Goal: Contribute content: Contribute content

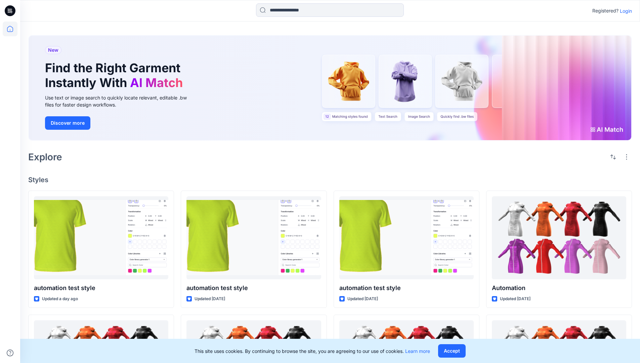
click at [624, 11] on p "Login" at bounding box center [626, 10] width 12 height 7
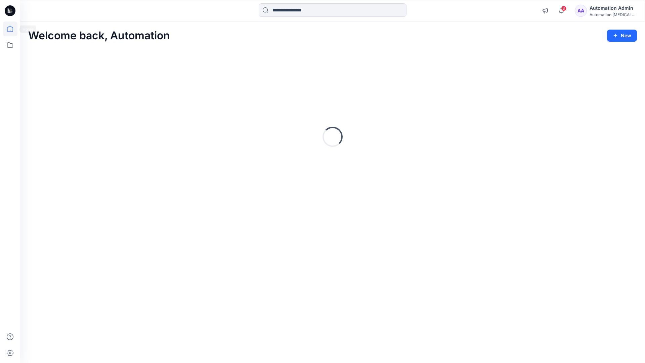
click at [13, 29] on icon at bounding box center [10, 29] width 6 height 6
click at [625, 34] on button "New" at bounding box center [622, 36] width 30 height 12
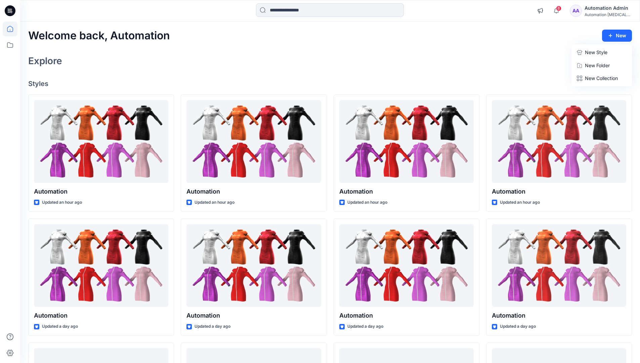
click at [591, 50] on p "New Style" at bounding box center [596, 52] width 23 height 8
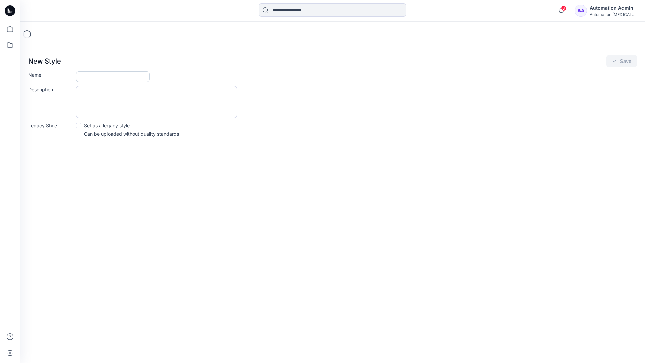
click at [94, 78] on input "Name" at bounding box center [113, 76] width 74 height 11
type input "**********"
click at [78, 125] on span at bounding box center [78, 125] width 5 height 5
click at [621, 61] on button "Save" at bounding box center [621, 61] width 31 height 12
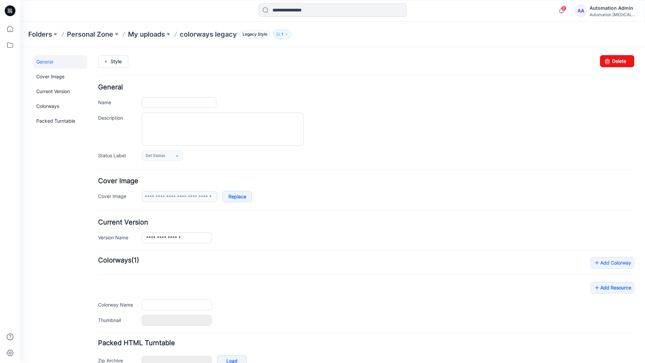
type input "**********"
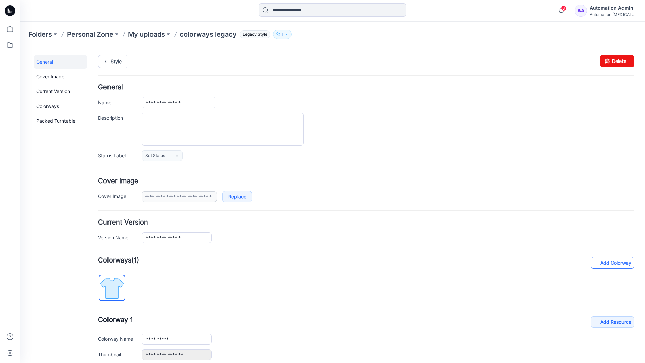
click at [603, 265] on link "Add Colorway" at bounding box center [612, 262] width 44 height 11
click at [602, 263] on link "Add Colorway" at bounding box center [612, 262] width 44 height 11
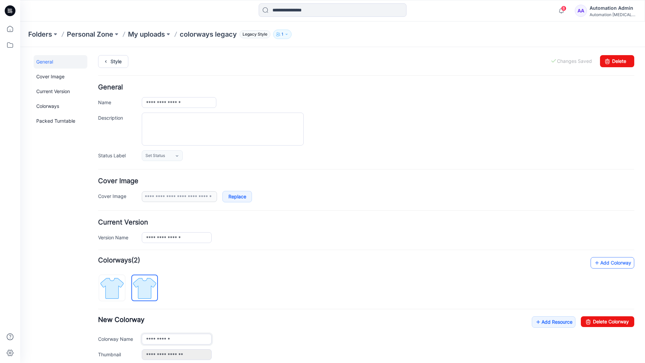
type input "**********"
click at [150, 287] on img at bounding box center [144, 287] width 25 height 25
click at [167, 340] on input "**********" at bounding box center [177, 339] width 70 height 11
click at [177, 338] on input "**********" at bounding box center [177, 339] width 70 height 11
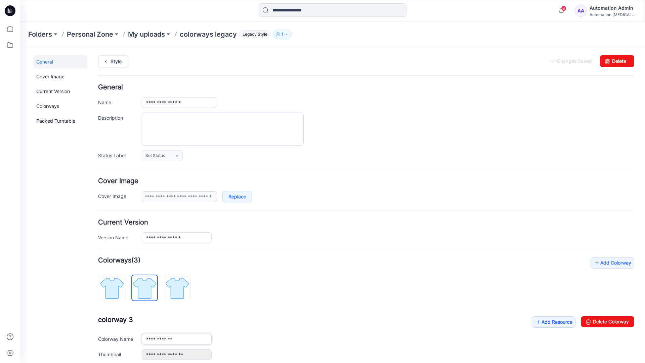
click at [177, 338] on input "**********" at bounding box center [177, 339] width 70 height 11
type input "*"
click at [119, 283] on img at bounding box center [111, 287] width 25 height 25
click at [550, 323] on link "Add Resource" at bounding box center [554, 321] width 44 height 11
type input "**********"
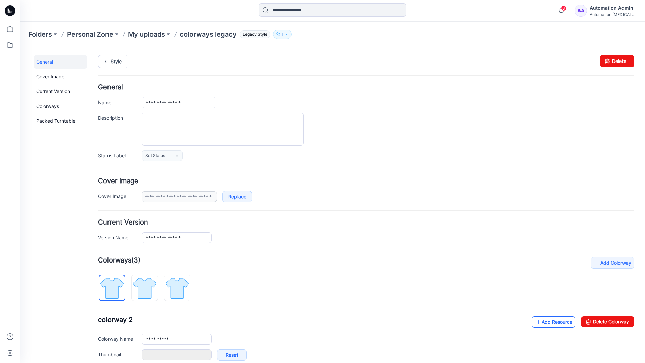
type input "**********"
click at [135, 354] on link at bounding box center [134, 354] width 5 height 5
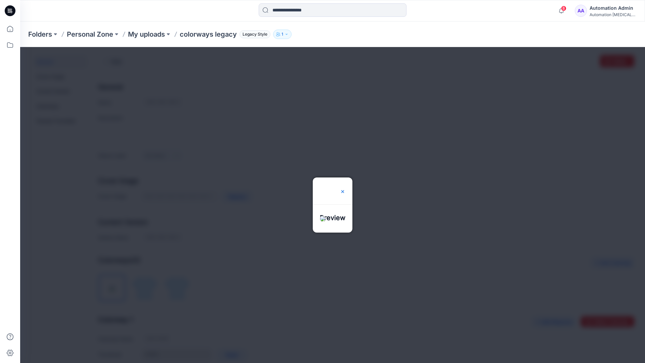
click at [345, 189] on img at bounding box center [342, 191] width 5 height 5
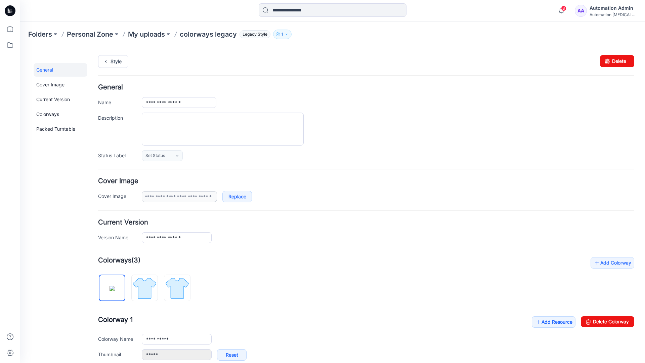
scroll to position [115, 0]
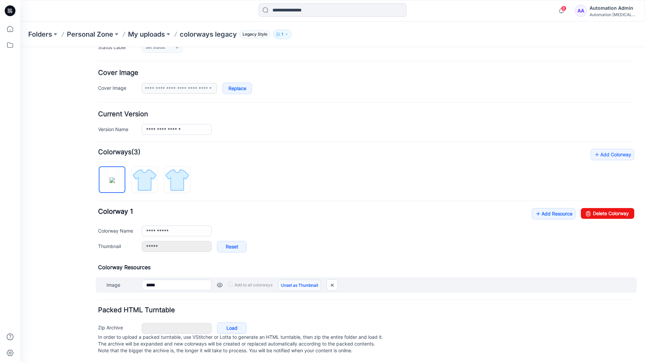
click at [297, 279] on link "Unset as Thumbnail" at bounding box center [299, 284] width 43 height 11
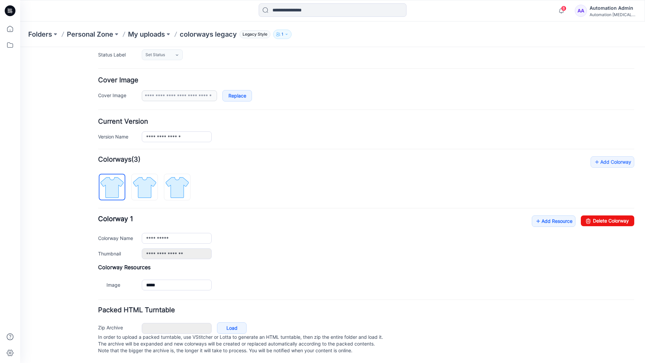
scroll to position [107, 0]
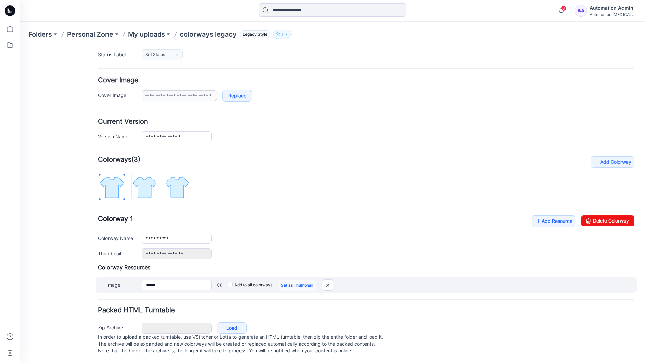
click at [287, 279] on link "Set as Thumbnail" at bounding box center [297, 284] width 39 height 11
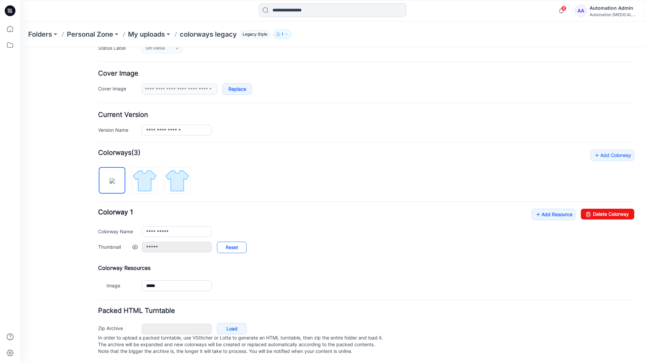
click at [232, 248] on link "Reset" at bounding box center [232, 246] width 30 height 11
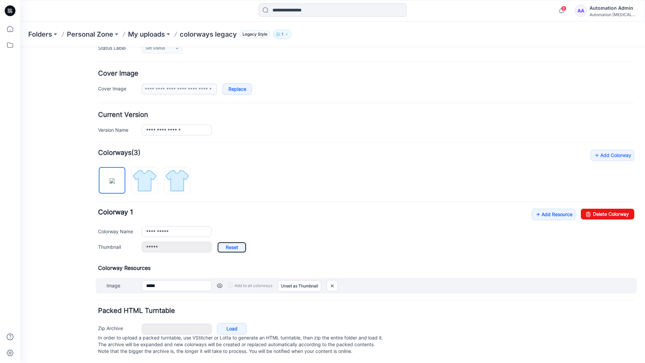
type input "**********"
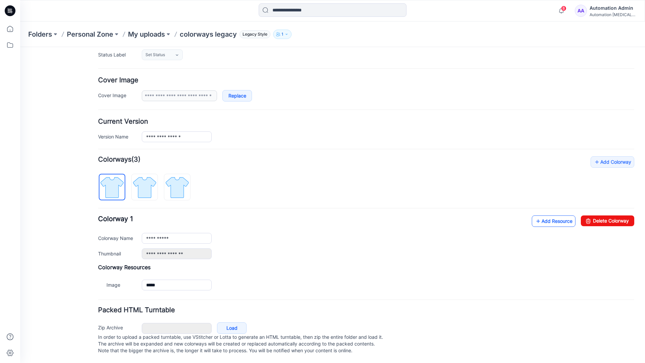
click at [549, 215] on link "Add Resource" at bounding box center [554, 220] width 44 height 11
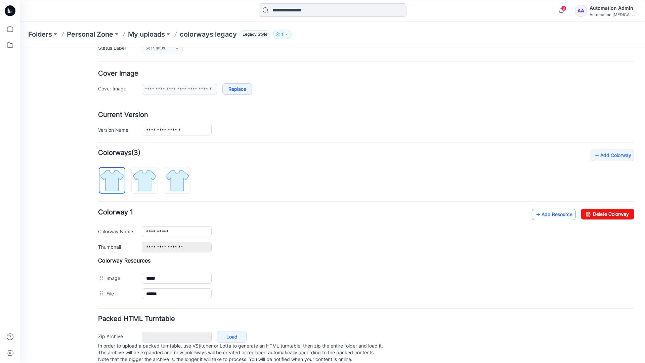
click at [553, 214] on link "Add Resource" at bounding box center [554, 214] width 44 height 11
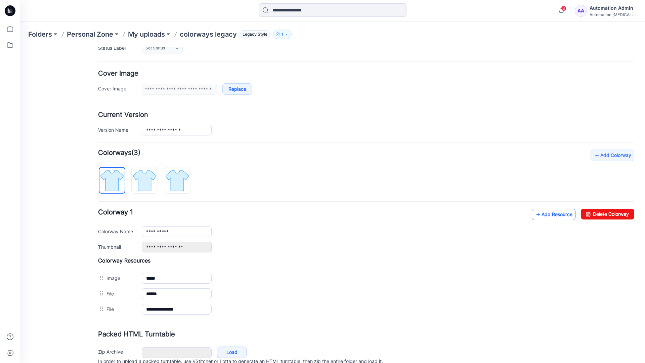
click at [543, 214] on link "Add Resource" at bounding box center [554, 214] width 44 height 11
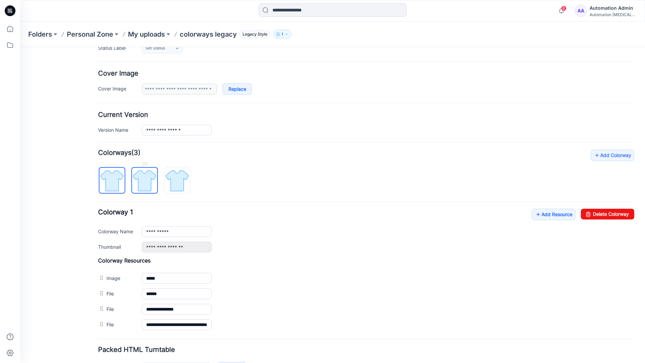
click at [151, 186] on img at bounding box center [144, 180] width 25 height 25
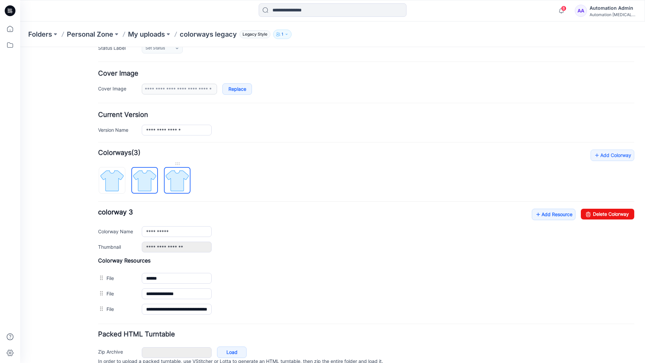
click at [185, 188] on img at bounding box center [177, 180] width 25 height 25
click at [151, 186] on img at bounding box center [144, 180] width 25 height 25
click at [121, 188] on img at bounding box center [111, 180] width 25 height 25
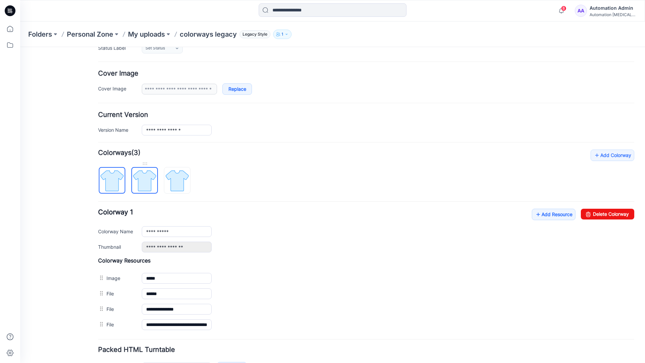
click at [142, 180] on img at bounding box center [144, 180] width 25 height 25
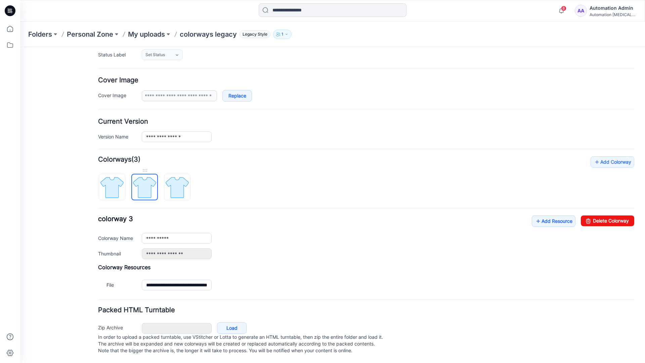
scroll to position [74, 0]
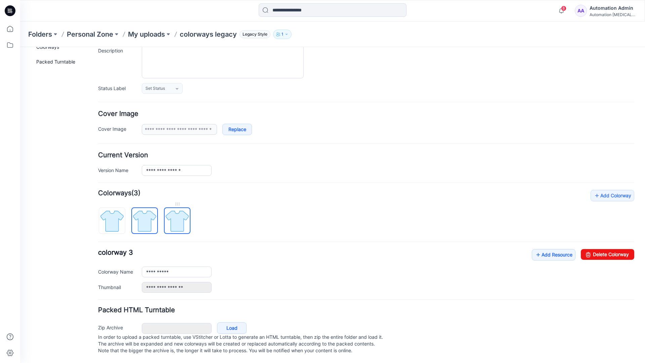
click at [177, 214] on img at bounding box center [177, 220] width 25 height 25
click at [142, 214] on img at bounding box center [144, 220] width 25 height 25
click at [174, 214] on img at bounding box center [177, 220] width 25 height 25
click at [144, 216] on img at bounding box center [144, 220] width 25 height 25
click at [117, 217] on img at bounding box center [111, 220] width 25 height 25
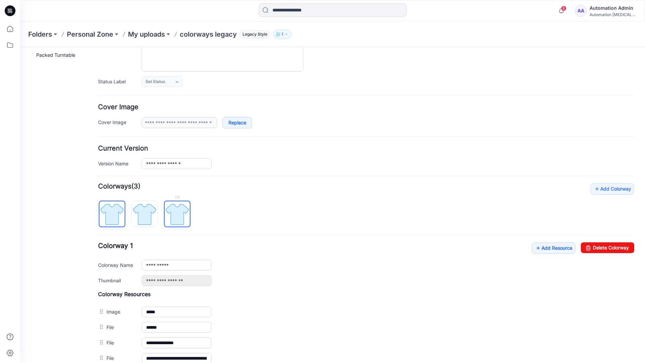
click at [176, 214] on img at bounding box center [177, 214] width 25 height 25
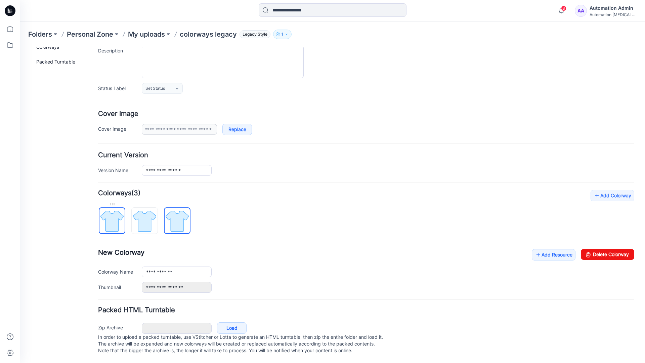
click at [119, 214] on img at bounding box center [111, 220] width 25 height 25
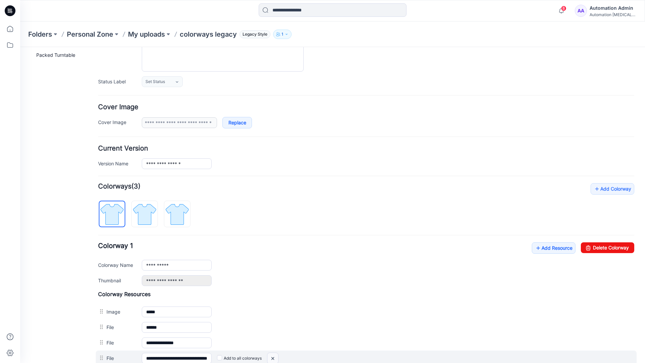
click at [274, 358] on img at bounding box center [272, 358] width 11 height 11
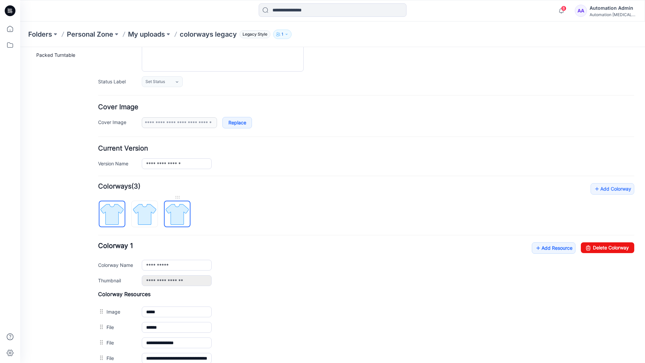
click at [176, 216] on img at bounding box center [177, 214] width 25 height 25
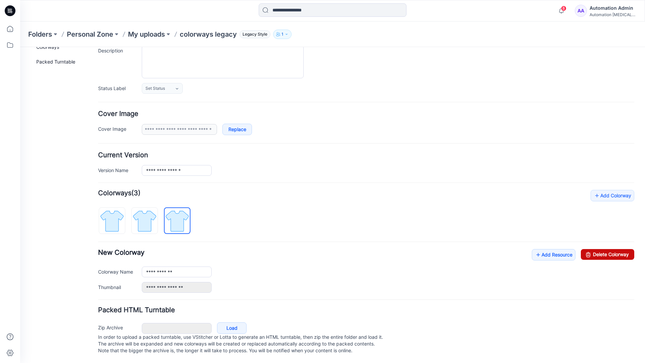
click at [593, 249] on link "Delete Colorway" at bounding box center [607, 254] width 53 height 11
click at [155, 211] on img at bounding box center [144, 220] width 25 height 25
click at [613, 249] on link "Delete Colorway" at bounding box center [607, 254] width 53 height 11
type input "**********"
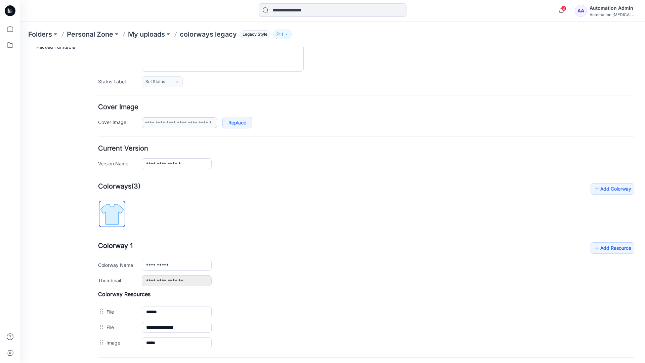
scroll to position [0, 0]
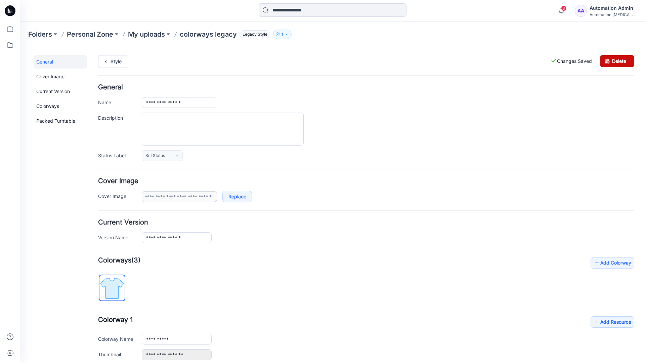
click at [617, 61] on link "Delete" at bounding box center [617, 61] width 34 height 12
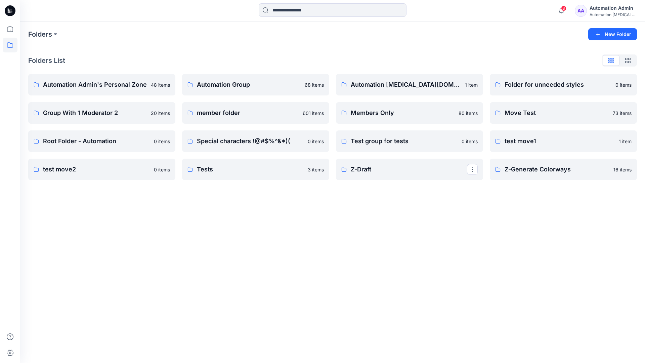
click at [604, 10] on div "Automation Admin" at bounding box center [612, 8] width 47 height 8
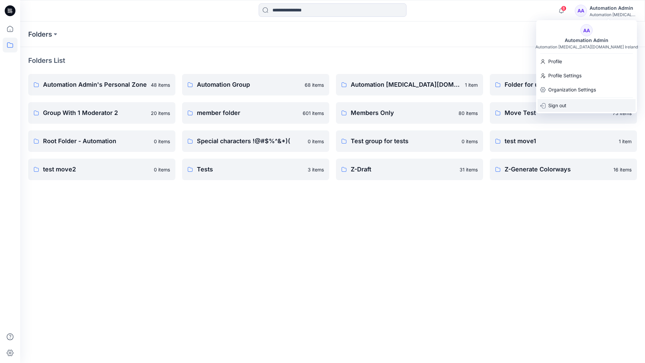
click at [559, 109] on p "Sign out" at bounding box center [557, 105] width 18 height 13
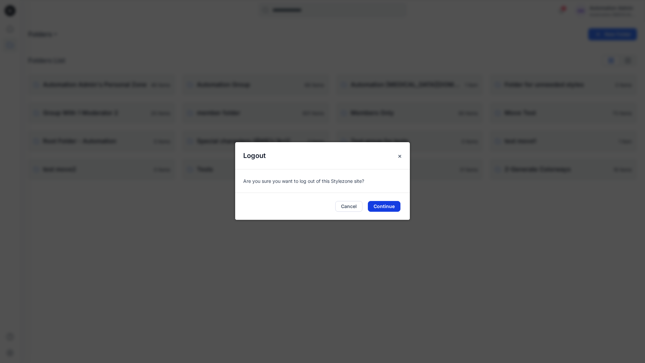
click at [391, 203] on button "Continue" at bounding box center [384, 206] width 33 height 11
